Goal: Task Accomplishment & Management: Complete application form

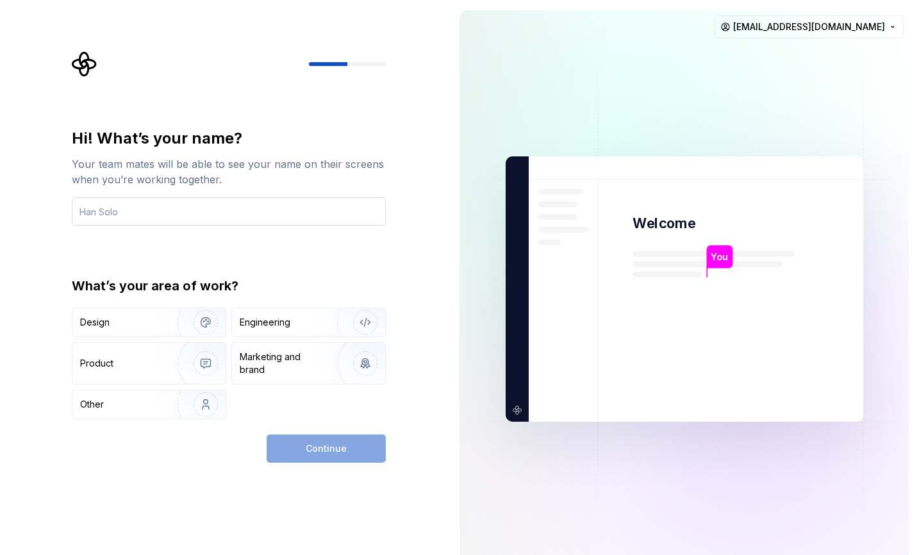
click at [274, 215] on input "text" at bounding box center [229, 211] width 314 height 28
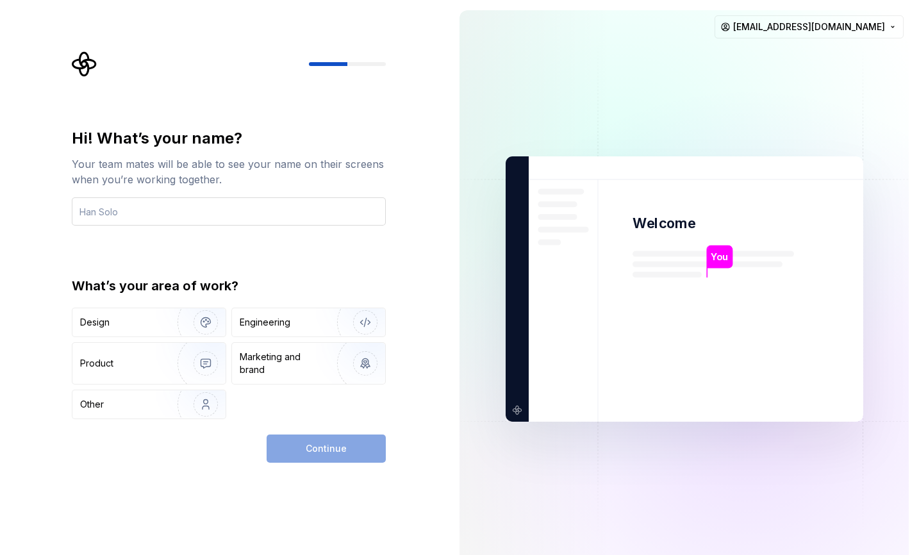
click at [274, 215] on input "text" at bounding box center [229, 211] width 314 height 28
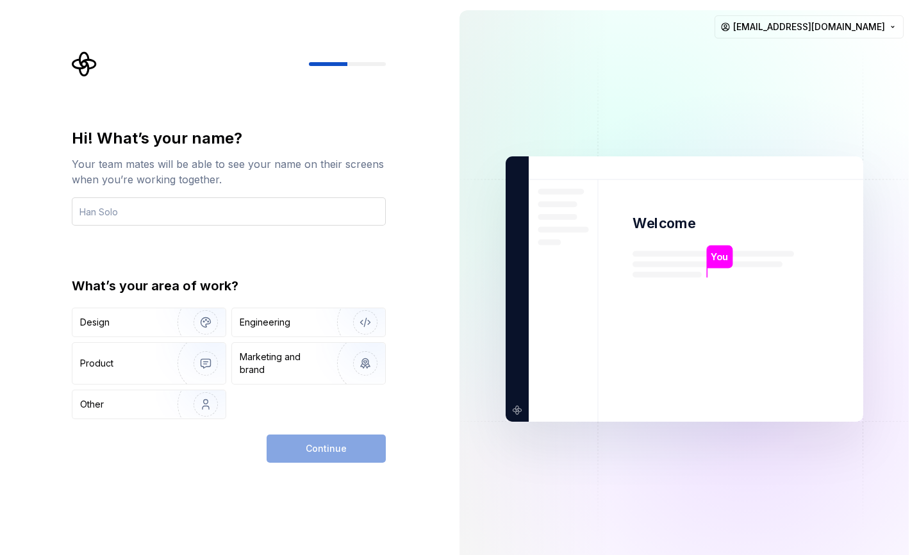
click at [274, 215] on input "text" at bounding box center [229, 211] width 314 height 28
type input "pantry"
click at [208, 460] on div "Continue" at bounding box center [229, 448] width 314 height 28
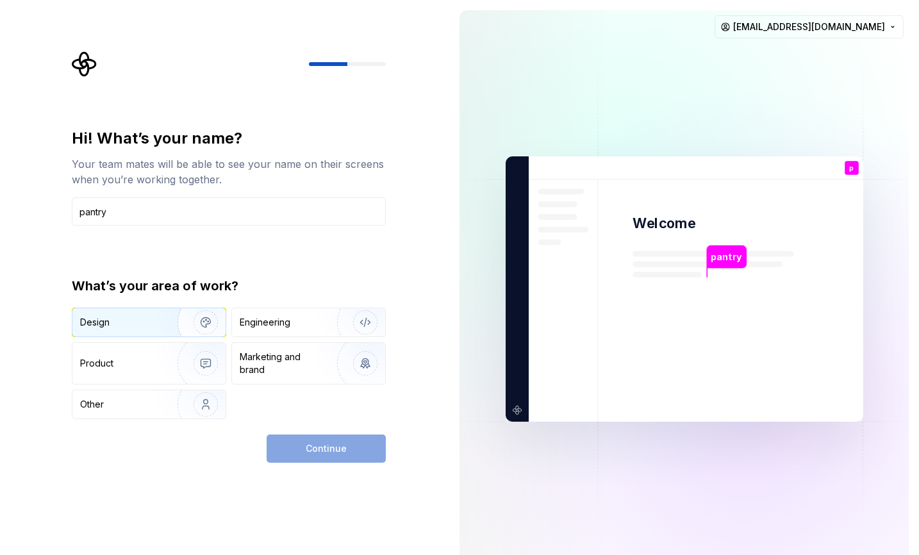
click at [147, 318] on div "Design" at bounding box center [120, 322] width 81 height 13
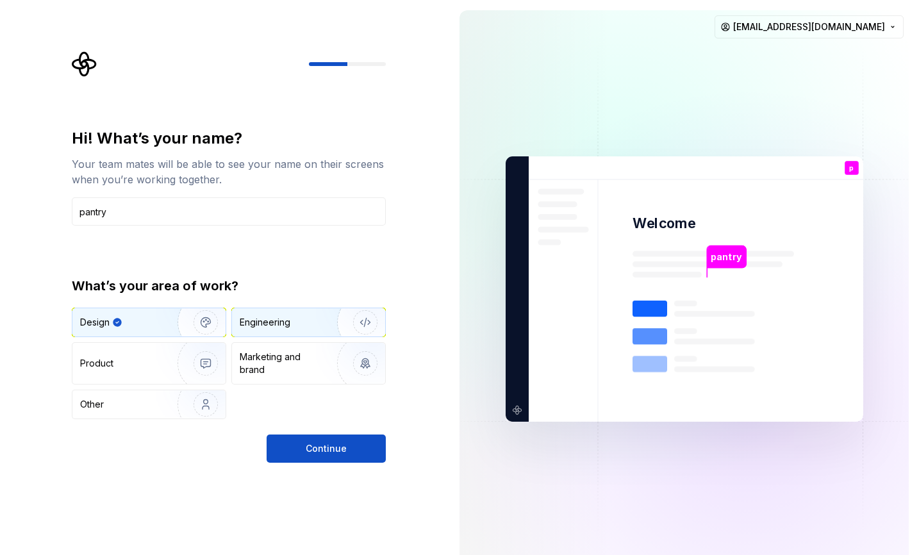
click at [281, 322] on div "Engineering" at bounding box center [265, 322] width 51 height 13
click at [157, 323] on img "button" at bounding box center [197, 322] width 82 height 86
click at [308, 450] on span "Continue" at bounding box center [326, 448] width 41 height 13
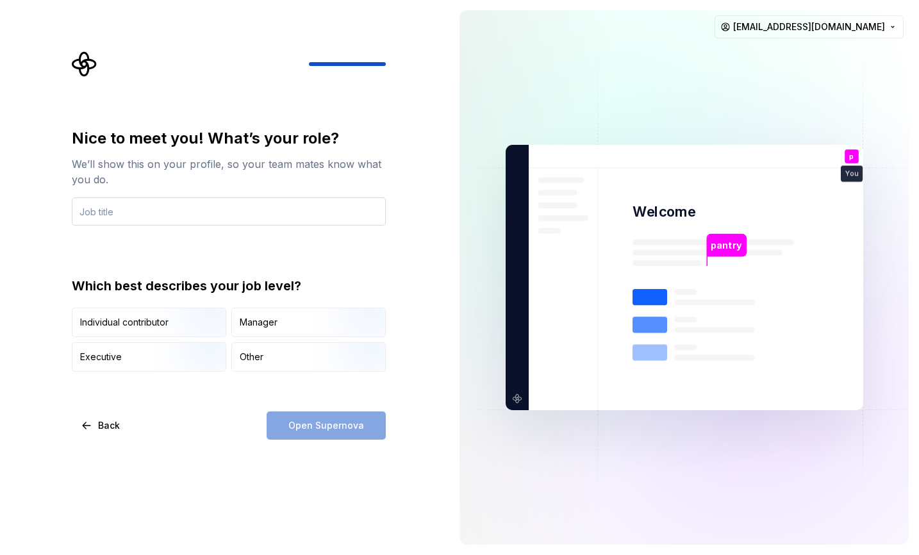
click at [172, 218] on input "text" at bounding box center [229, 211] width 314 height 28
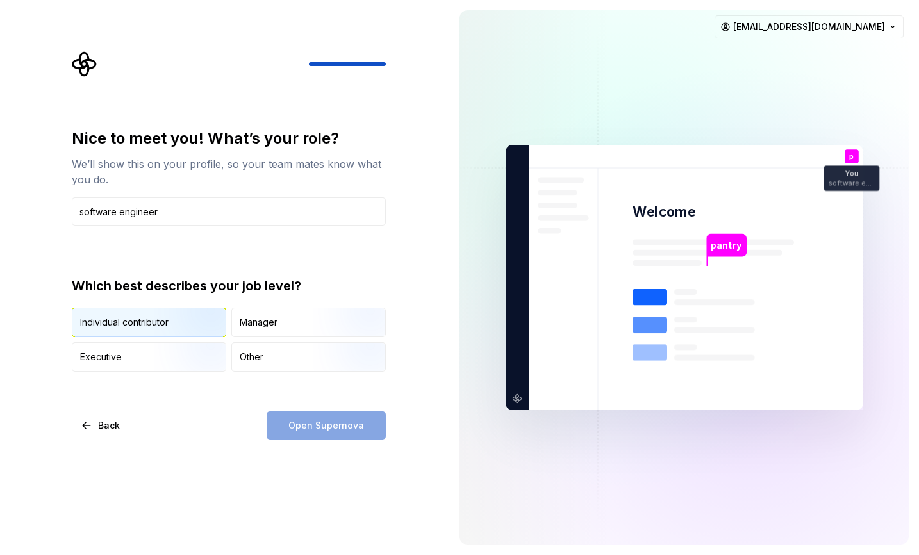
type input "software engineer"
click at [183, 324] on img "button" at bounding box center [195, 338] width 82 height 86
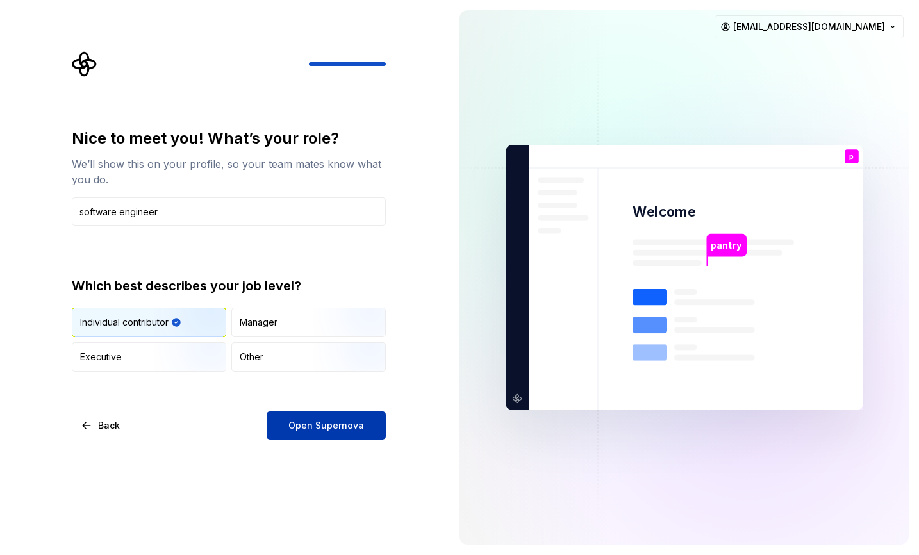
click at [330, 423] on span "Open Supernova" at bounding box center [326, 425] width 76 height 13
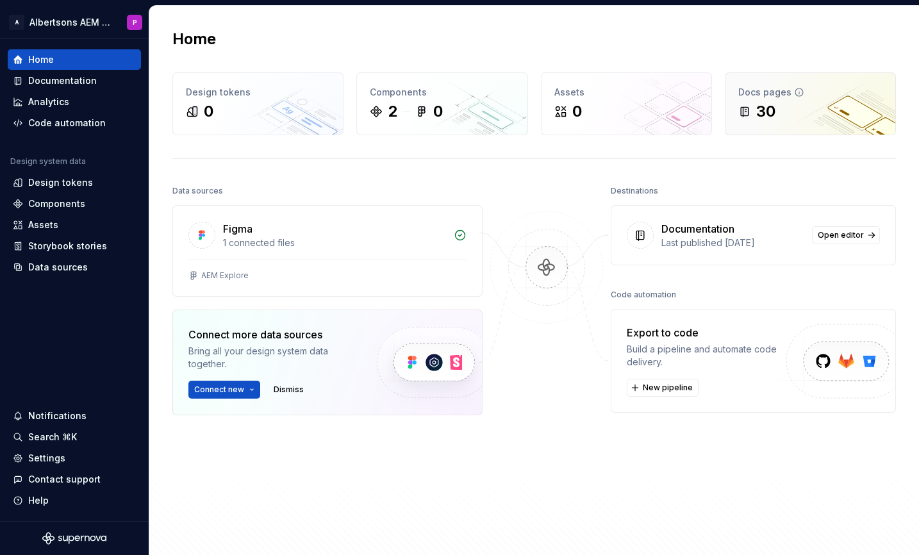
click at [778, 110] on div "30" at bounding box center [810, 111] width 144 height 20
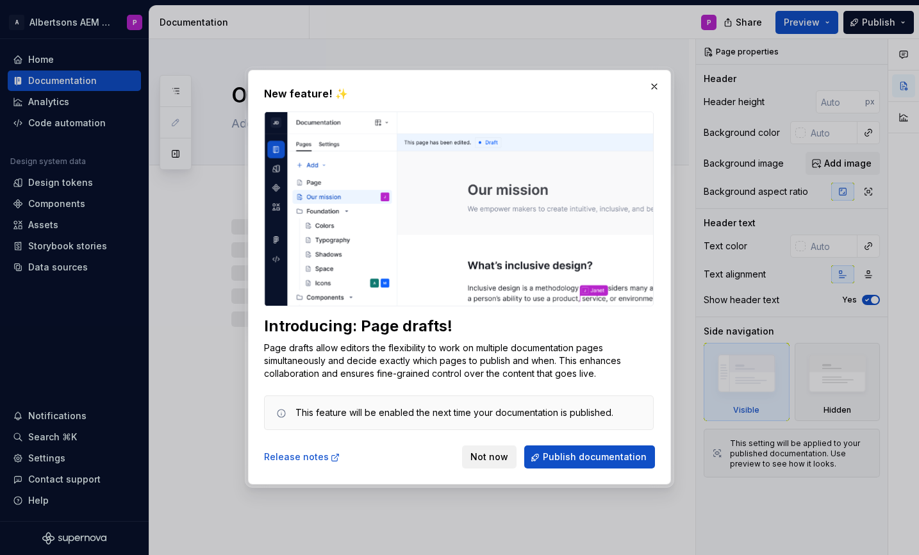
click at [491, 459] on span "Not now" at bounding box center [489, 457] width 38 height 13
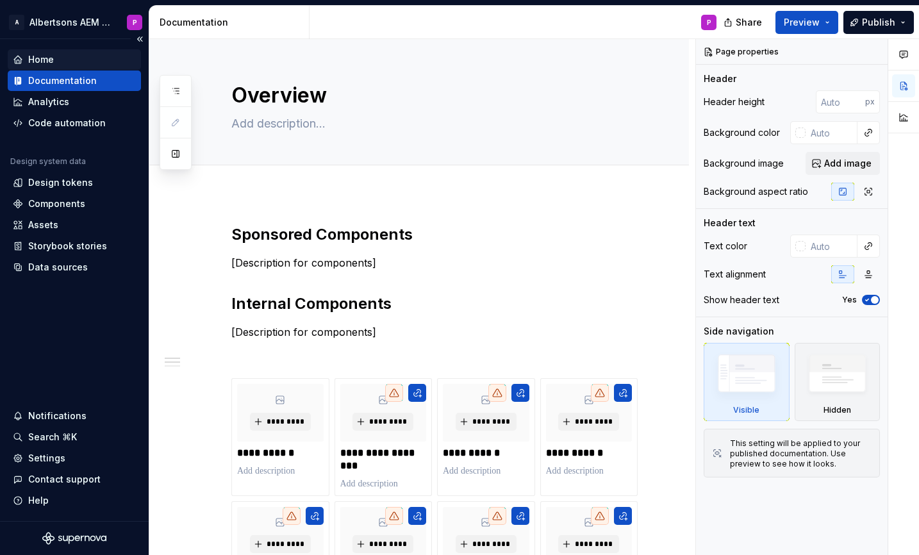
click at [43, 61] on div "Home" at bounding box center [41, 59] width 26 height 13
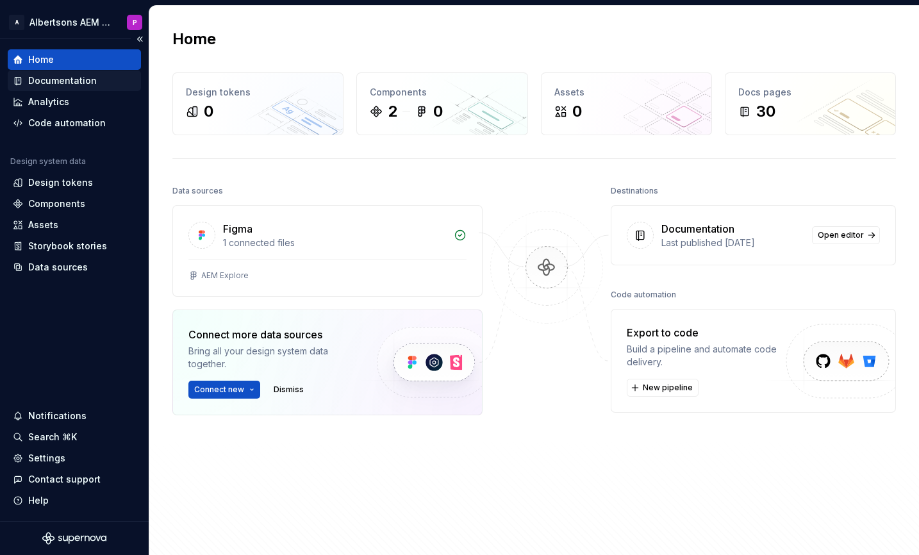
click at [49, 72] on div "Documentation" at bounding box center [74, 80] width 133 height 20
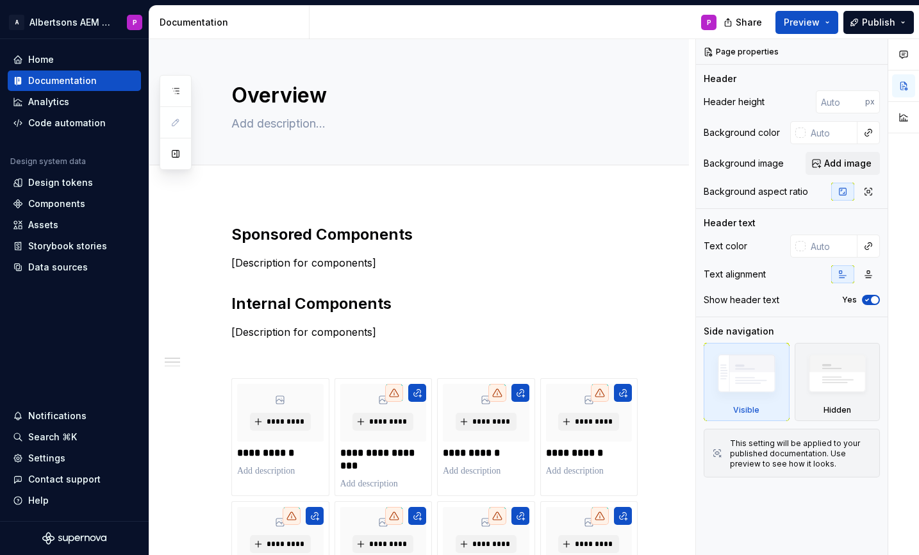
type textarea "*"
